Goal: Task Accomplishment & Management: Use online tool/utility

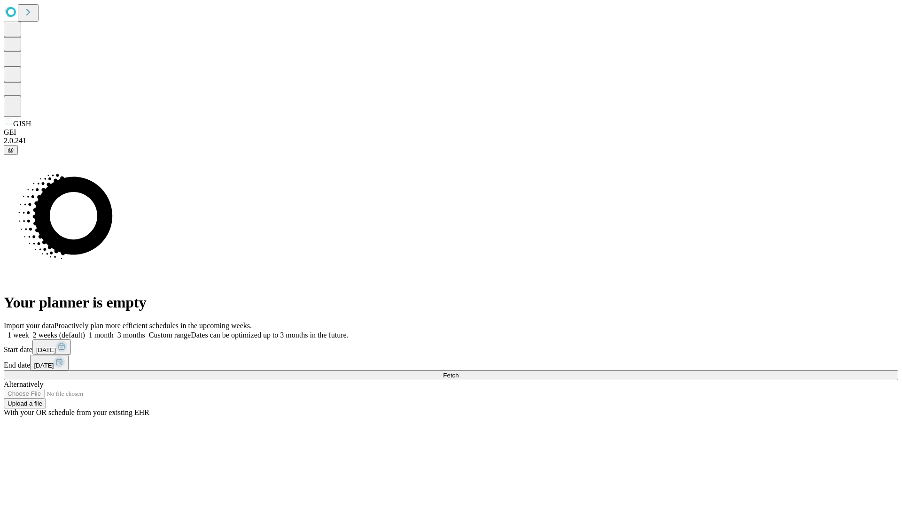
click at [459, 372] on span "Fetch" at bounding box center [451, 375] width 16 height 7
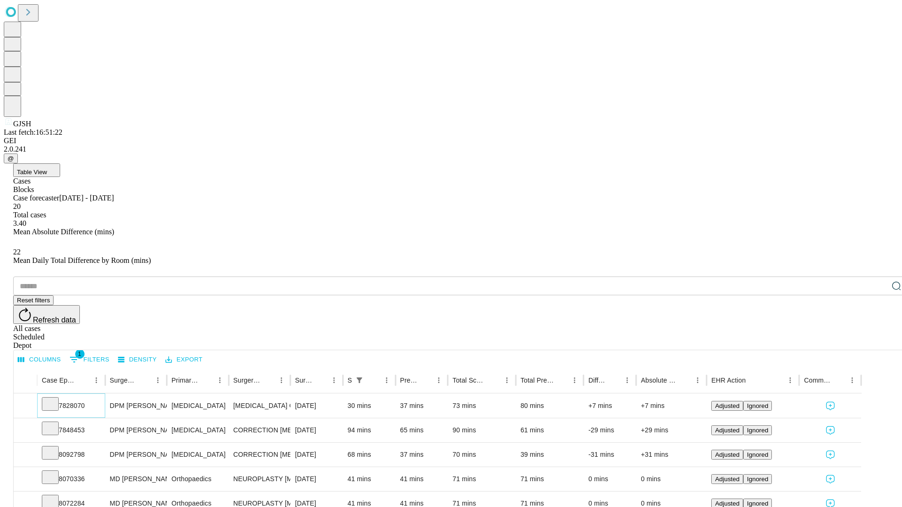
click at [55, 399] on icon at bounding box center [50, 403] width 9 height 9
